Goal: Task Accomplishment & Management: Manage account settings

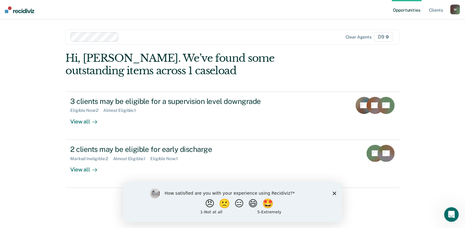
click at [336, 193] on icon "Close survey" at bounding box center [334, 193] width 4 height 4
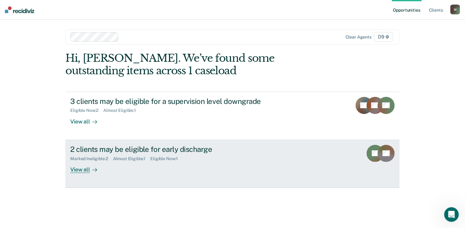
click at [78, 171] on div "View all" at bounding box center [87, 167] width 34 height 12
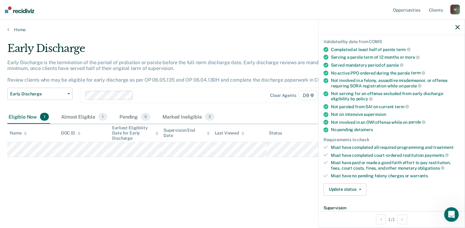
scroll to position [73, 0]
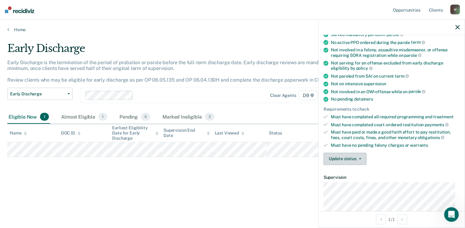
click at [357, 157] on button "Update status" at bounding box center [345, 159] width 43 height 12
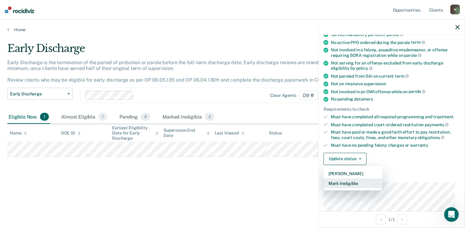
click at [351, 179] on button "Mark Ineligible" at bounding box center [353, 183] width 59 height 10
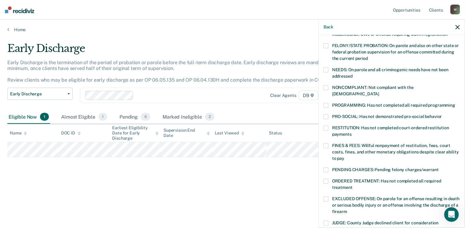
click at [326, 87] on span at bounding box center [326, 87] width 5 height 5
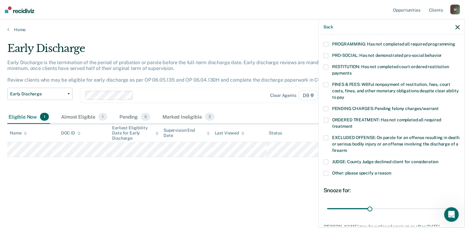
scroll to position [165, 0]
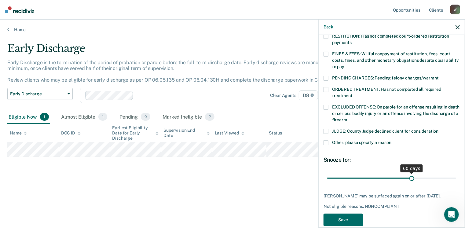
drag, startPoint x: 368, startPoint y: 172, endPoint x: 409, endPoint y: 173, distance: 41.6
type input "60"
click at [409, 173] on input "range" at bounding box center [391, 178] width 129 height 11
click at [346, 214] on button "Save" at bounding box center [343, 220] width 39 height 13
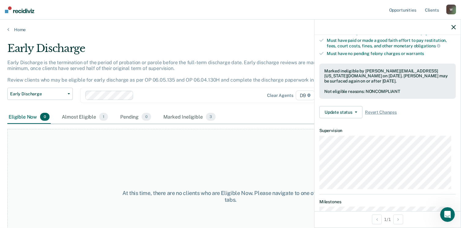
click at [164, 173] on div "At this time, there are no clients who are Eligible Now. Please navigate to one…" at bounding box center [230, 196] width 446 height 135
click at [456, 25] on div at bounding box center [387, 27] width 146 height 15
click at [454, 26] on icon "button" at bounding box center [453, 27] width 4 height 4
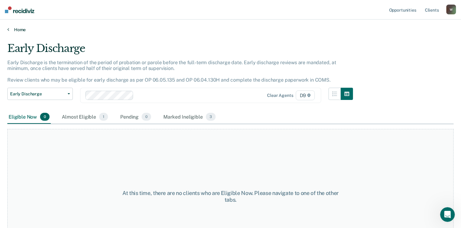
click at [16, 32] on link "Home" at bounding box center [230, 30] width 446 height 6
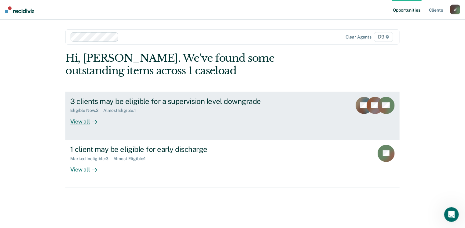
click at [92, 120] on icon at bounding box center [94, 121] width 5 height 5
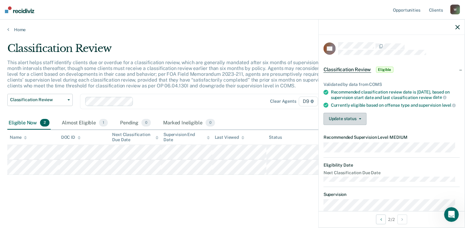
click at [361, 119] on icon "button" at bounding box center [360, 118] width 2 height 1
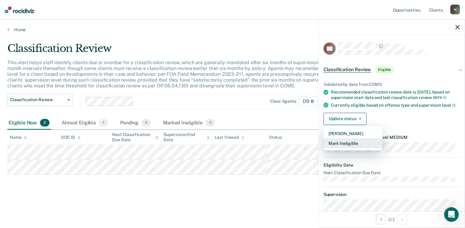
click at [344, 148] on button "Mark Ineligible" at bounding box center [353, 143] width 59 height 10
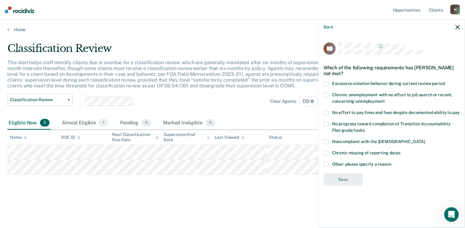
click at [327, 83] on span at bounding box center [326, 83] width 5 height 5
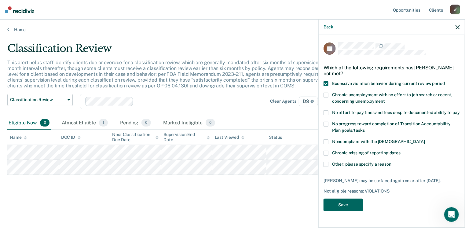
click at [348, 203] on button "Save" at bounding box center [343, 205] width 39 height 13
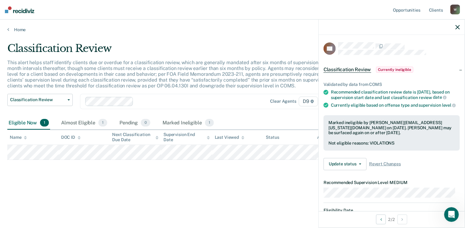
click at [259, 204] on main "Classification Review This alert helps staff identify clients due or overdue fo…" at bounding box center [232, 129] width 465 height 194
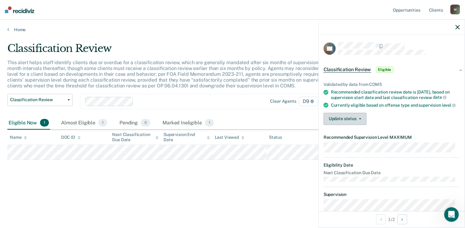
click at [361, 119] on icon "button" at bounding box center [360, 118] width 2 height 1
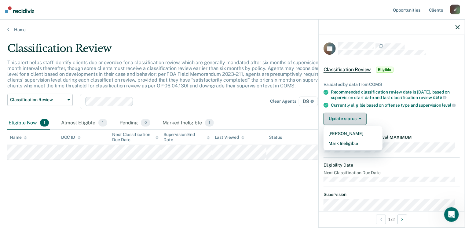
click at [361, 119] on icon "button" at bounding box center [360, 118] width 2 height 1
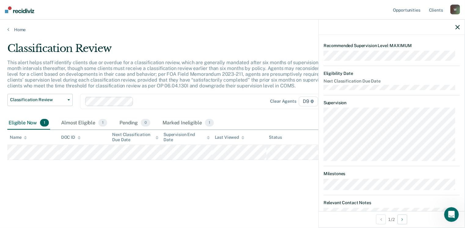
scroll to position [109, 0]
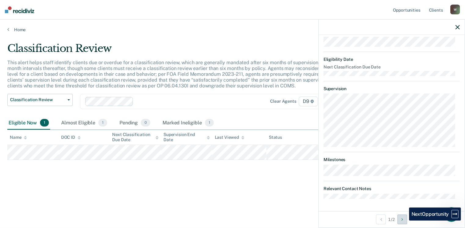
click at [405, 221] on button "Next Opportunity" at bounding box center [403, 220] width 10 height 10
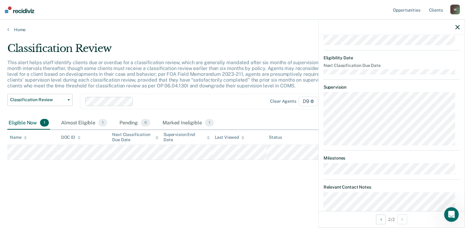
scroll to position [204, 0]
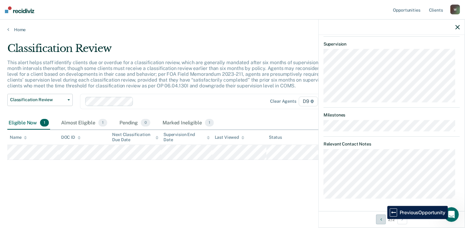
click at [383, 219] on button "Previous Opportunity" at bounding box center [381, 220] width 10 height 10
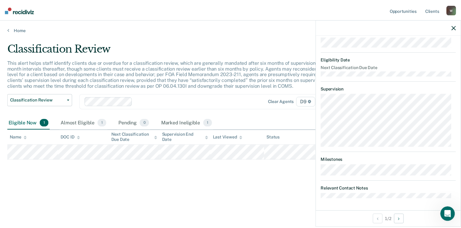
scroll to position [17, 0]
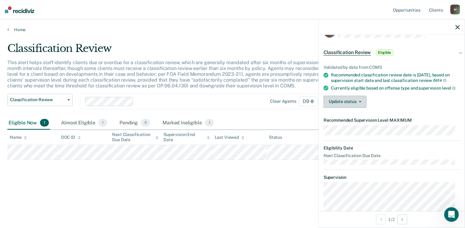
click at [357, 107] on button "Update status" at bounding box center [345, 102] width 43 height 12
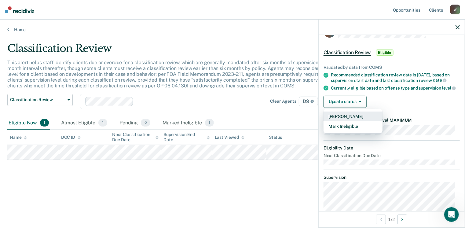
click at [349, 119] on button "[PERSON_NAME]" at bounding box center [353, 117] width 59 height 10
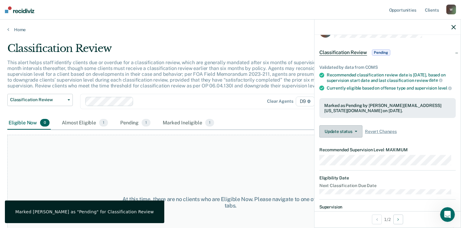
click at [357, 136] on button "Update status" at bounding box center [340, 131] width 43 height 12
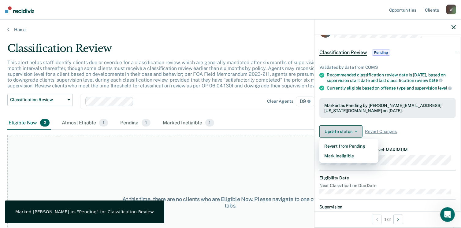
click at [357, 136] on button "Update status" at bounding box center [340, 131] width 43 height 12
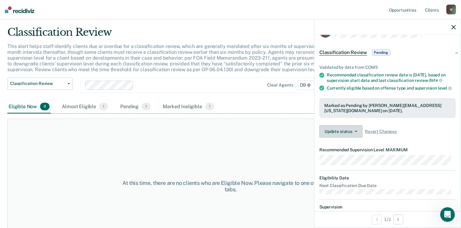
scroll to position [0, 0]
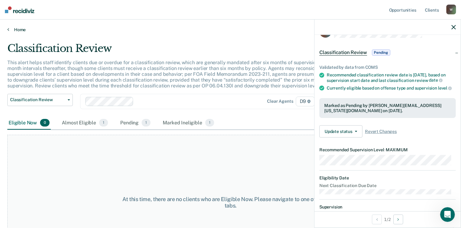
click at [23, 30] on link "Home" at bounding box center [230, 30] width 446 height 6
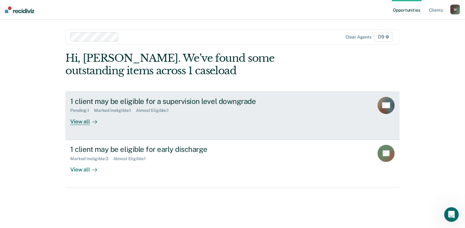
click at [76, 124] on div "View all" at bounding box center [87, 119] width 34 height 12
